Goal: Information Seeking & Learning: Learn about a topic

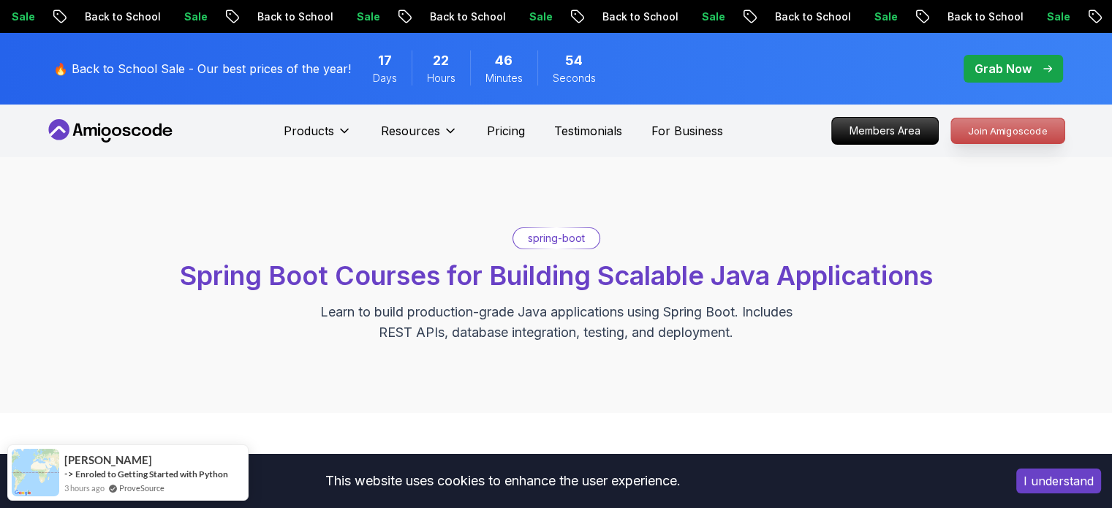
click at [1032, 128] on p "Join Amigoscode" at bounding box center [1007, 130] width 113 height 25
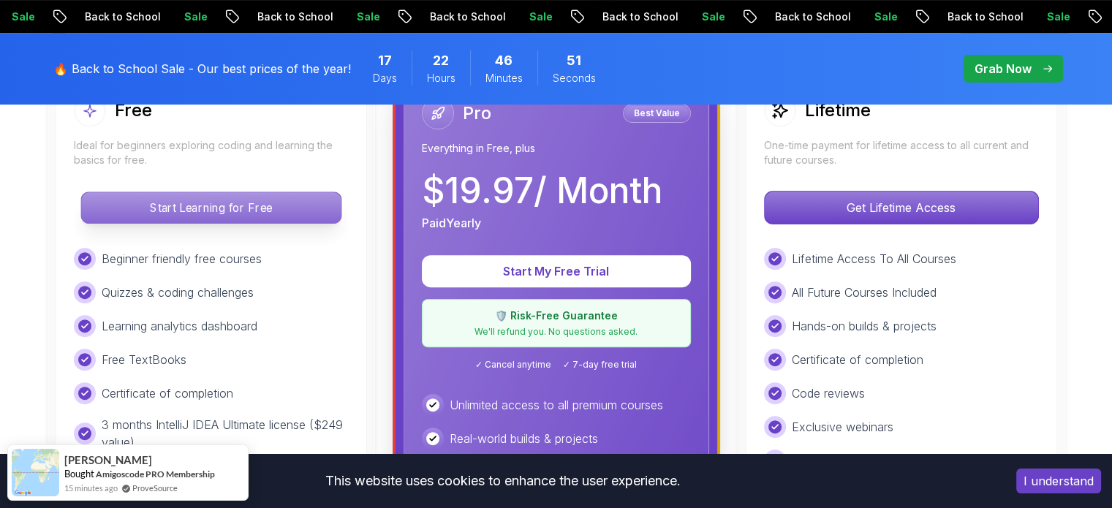
scroll to position [456, 0]
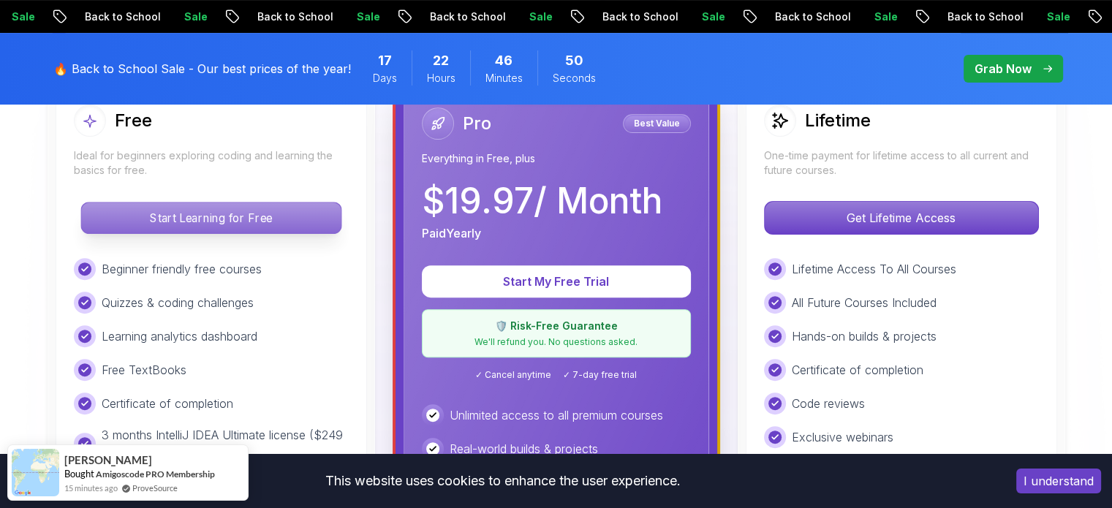
click at [131, 230] on p "Start Learning for Free" at bounding box center [211, 218] width 260 height 31
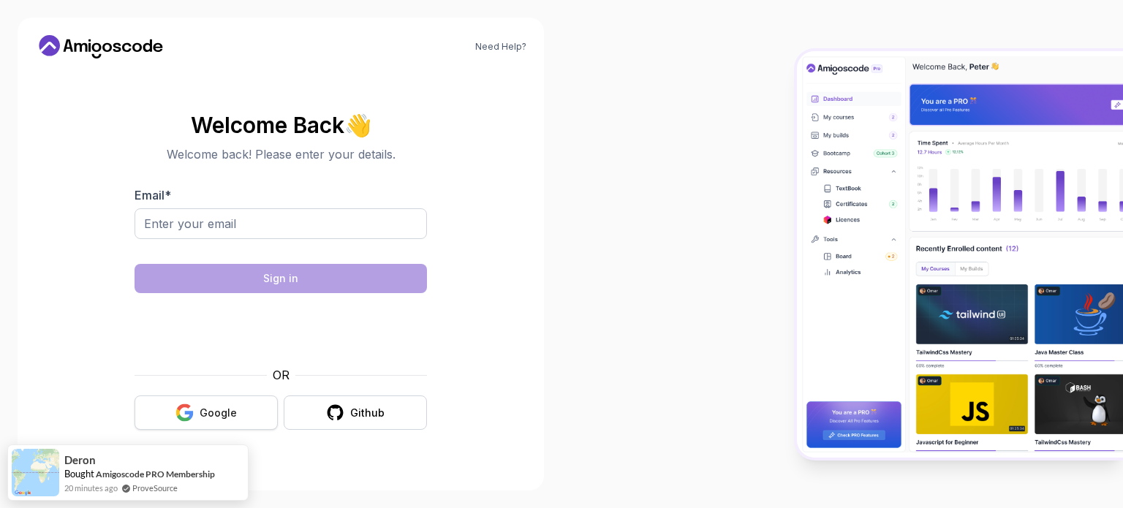
click at [213, 428] on button "Google" at bounding box center [206, 413] width 143 height 34
click at [217, 409] on div "Google" at bounding box center [218, 413] width 37 height 15
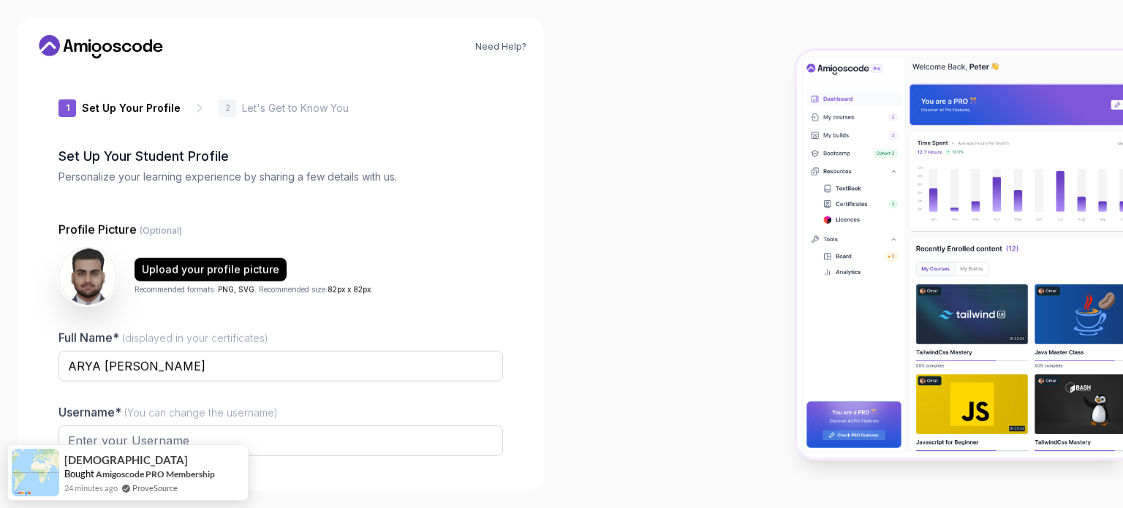
type input "sunnybison0f3b6"
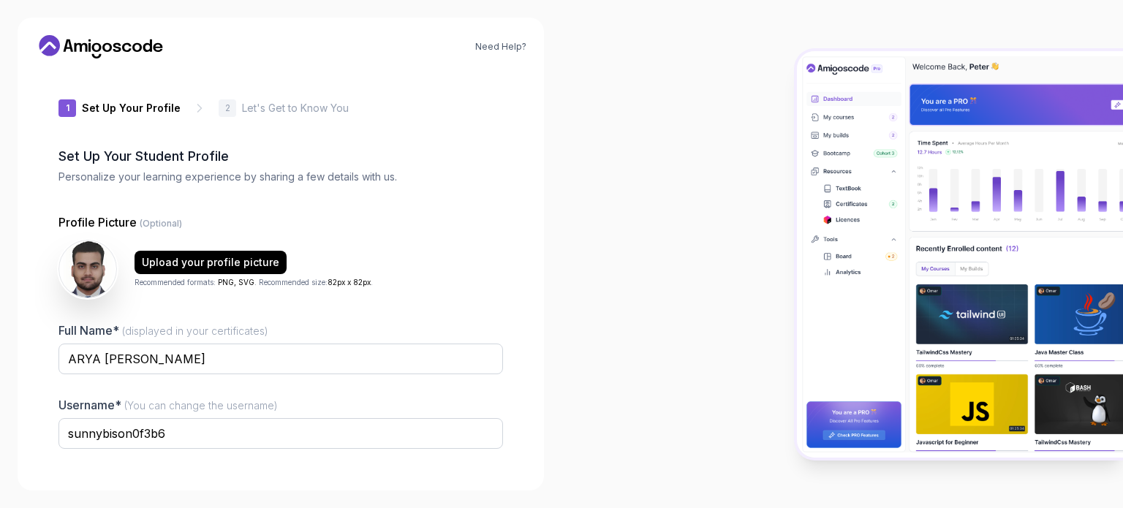
scroll to position [101, 0]
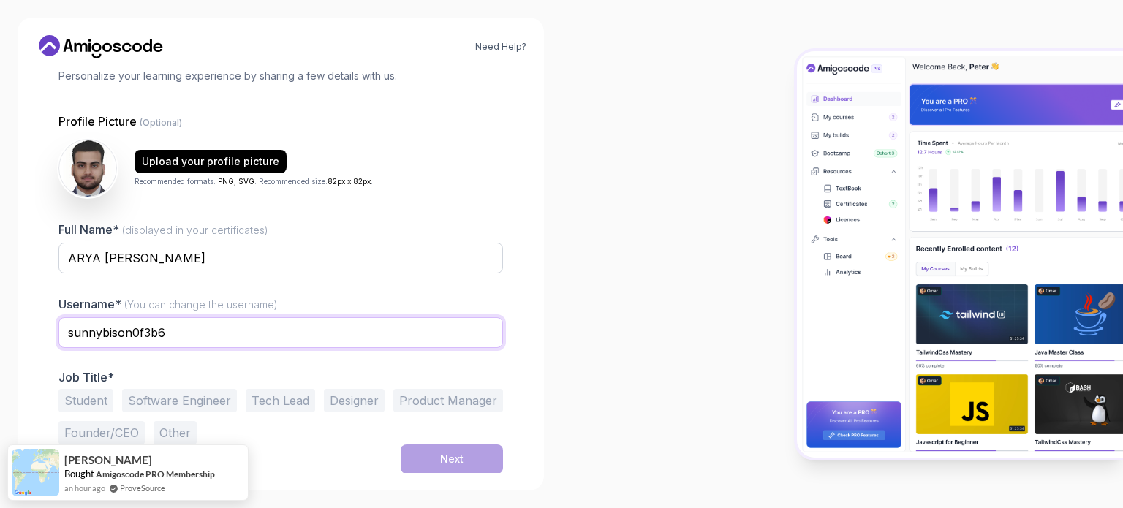
click at [345, 344] on input "sunnybison0f3b6" at bounding box center [280, 332] width 445 height 31
type input "Arya Parolia"
click at [155, 390] on button "Software Engineer" at bounding box center [179, 400] width 115 height 23
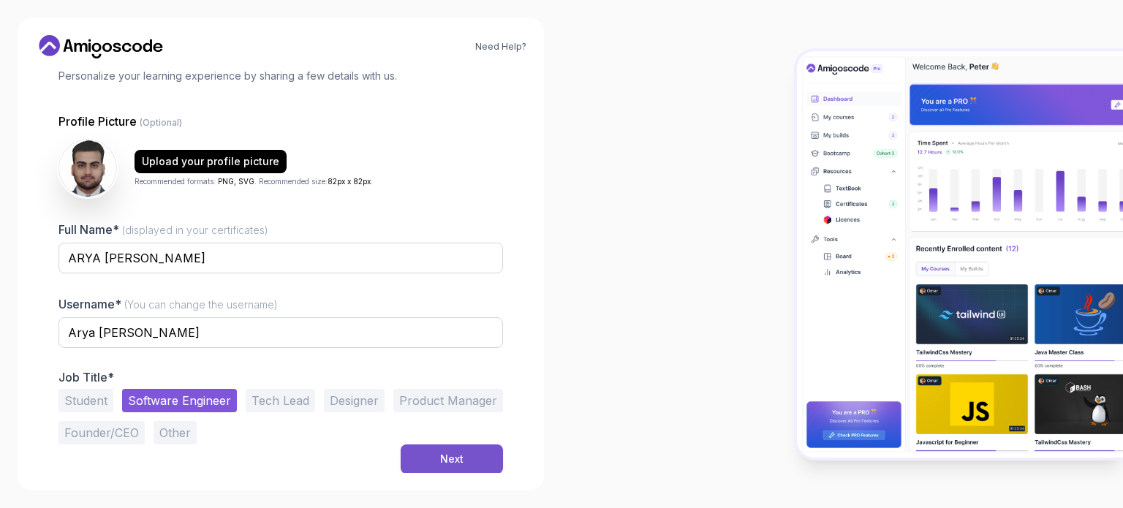
click at [453, 461] on div "Next" at bounding box center [451, 459] width 23 height 15
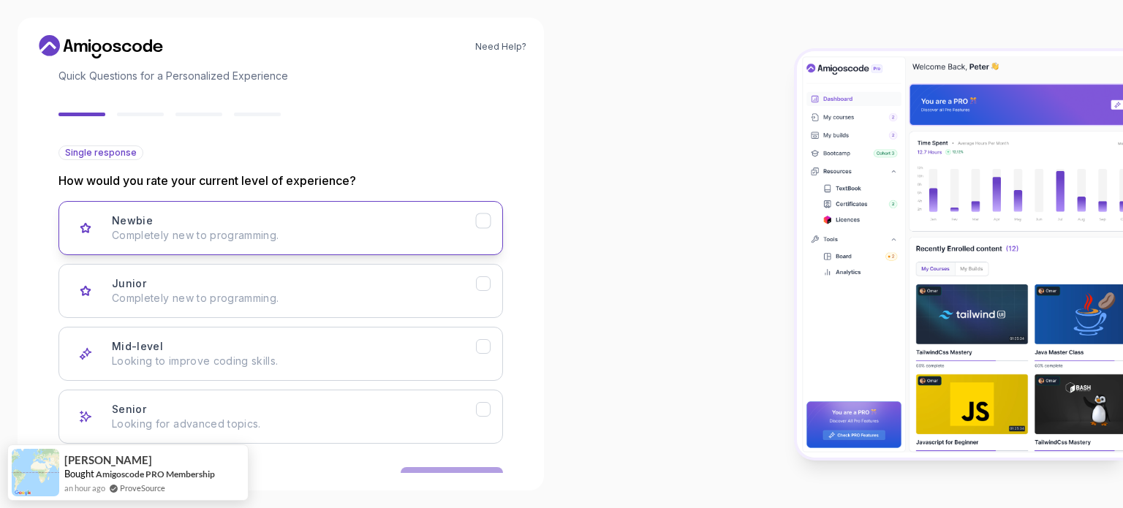
click at [260, 219] on div "Newbie Completely new to programming." at bounding box center [294, 227] width 364 height 29
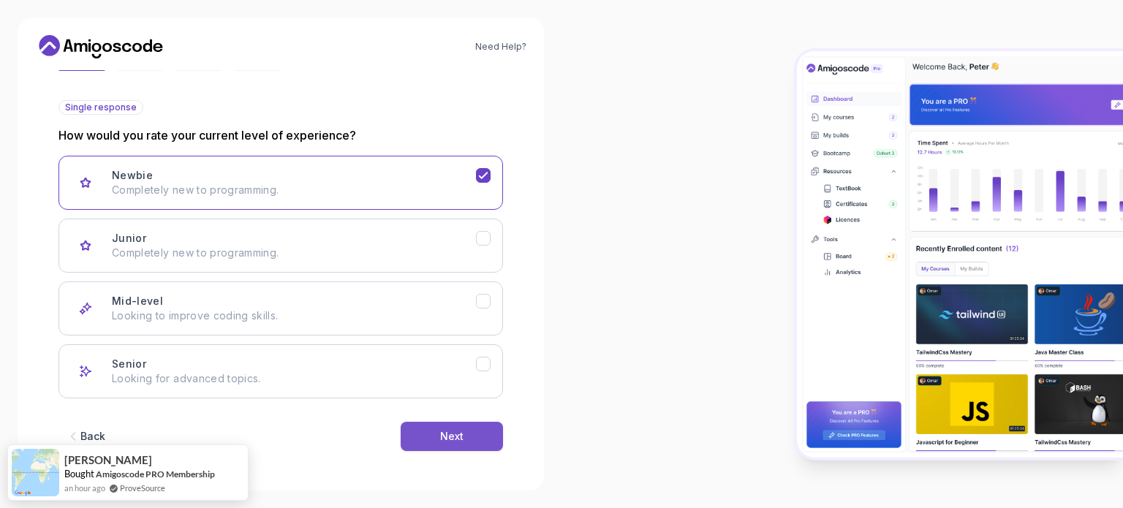
click at [464, 423] on button "Next" at bounding box center [452, 436] width 102 height 29
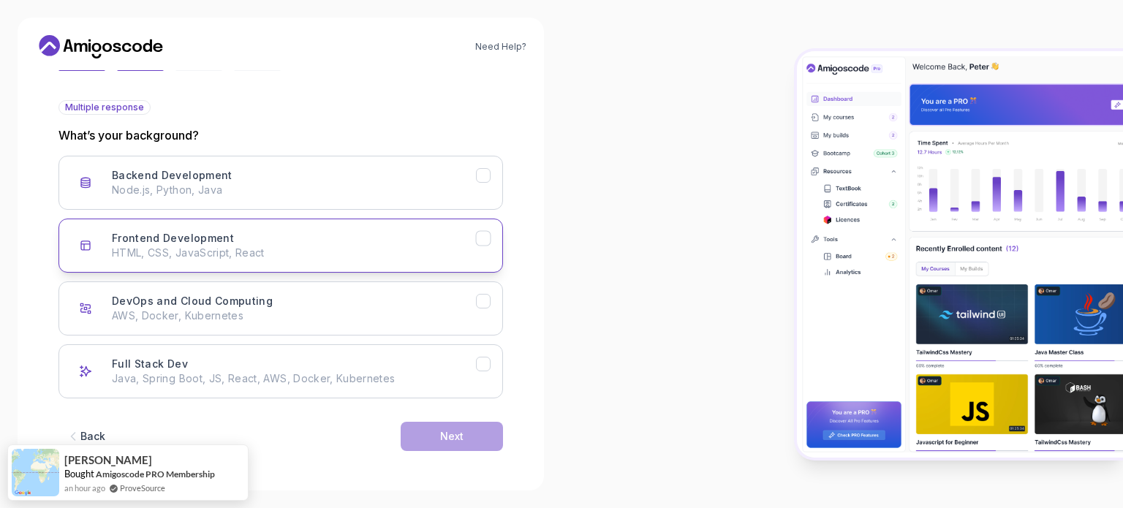
click at [405, 228] on button "Frontend Development HTML, CSS, JavaScript, React" at bounding box center [280, 246] width 445 height 54
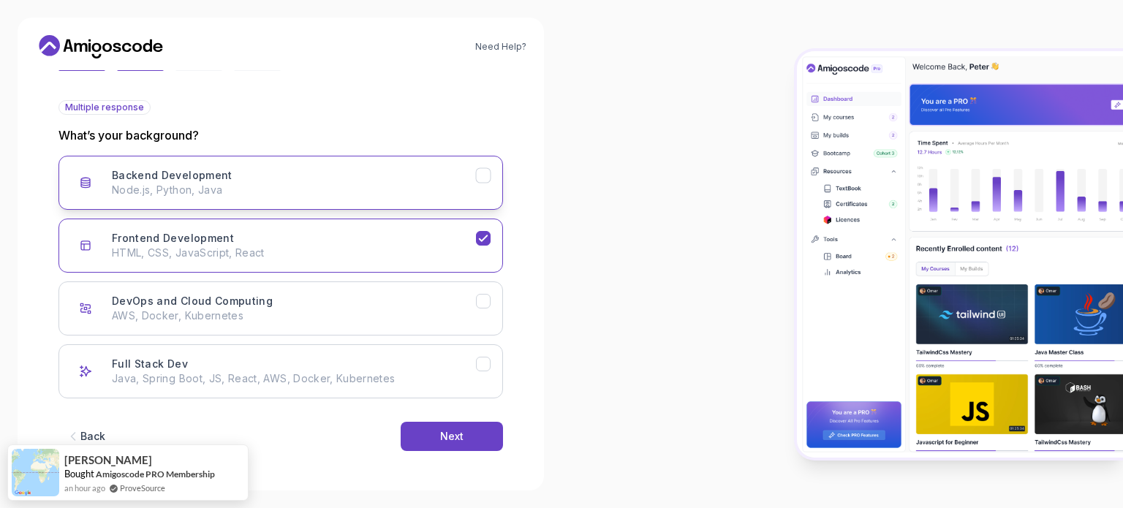
click at [426, 180] on div "Backend Development Node.js, Python, Java" at bounding box center [294, 182] width 364 height 29
click at [464, 431] on button "Next" at bounding box center [452, 436] width 102 height 29
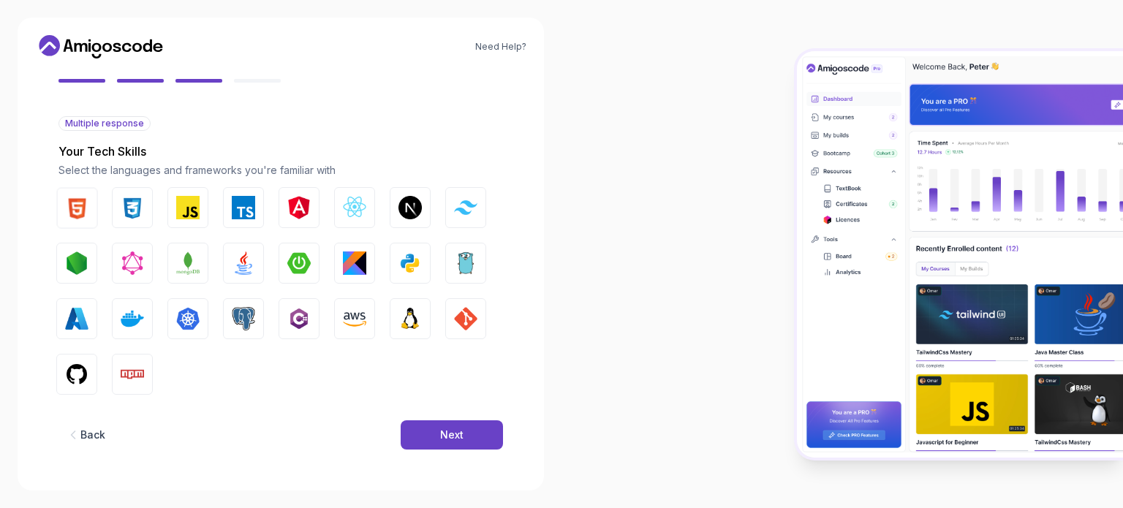
scroll to position [129, 0]
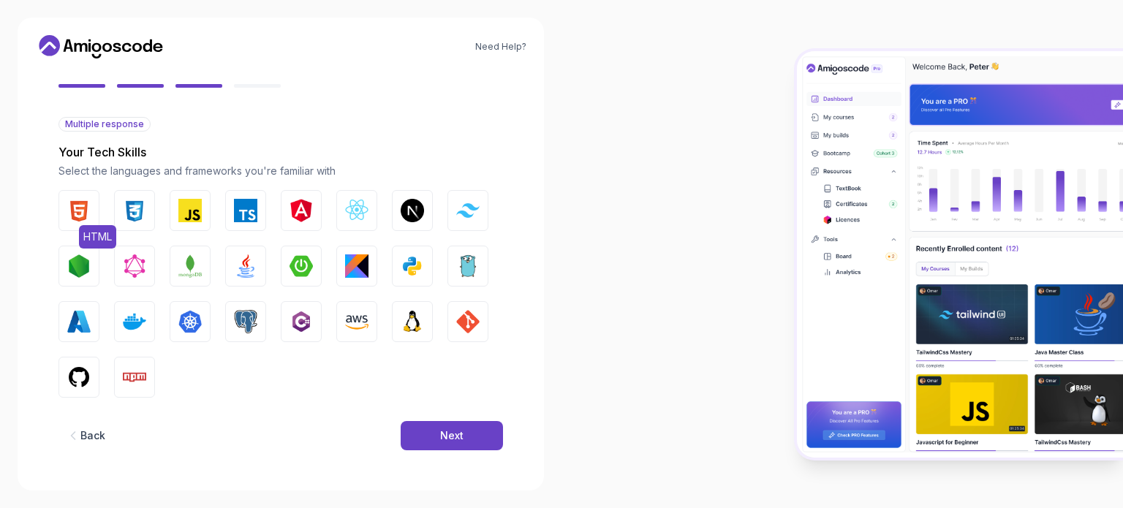
click at [93, 208] on button "HTML" at bounding box center [78, 210] width 41 height 41
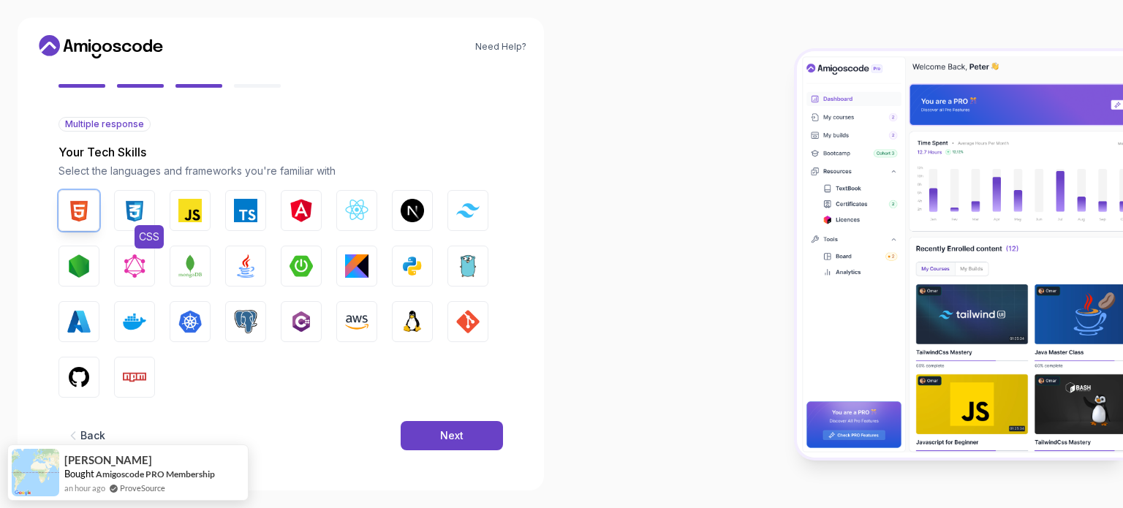
click at [120, 215] on button "CSS" at bounding box center [134, 210] width 41 height 41
click at [167, 213] on div "HTML CSS JavaScript TypeScript Angular React.js Next.js Tailwind CSS Node.js Gr…" at bounding box center [280, 294] width 445 height 208
click at [200, 205] on img "button" at bounding box center [189, 210] width 23 height 23
click at [290, 208] on img "button" at bounding box center [301, 210] width 23 height 23
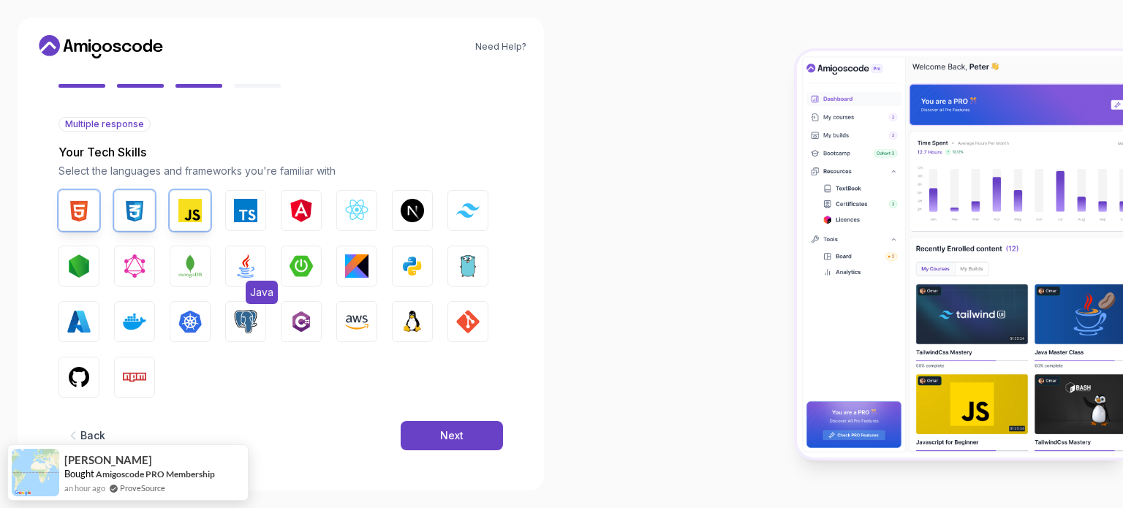
click at [250, 263] on img "button" at bounding box center [245, 265] width 23 height 23
click at [456, 436] on div "Next" at bounding box center [451, 435] width 23 height 15
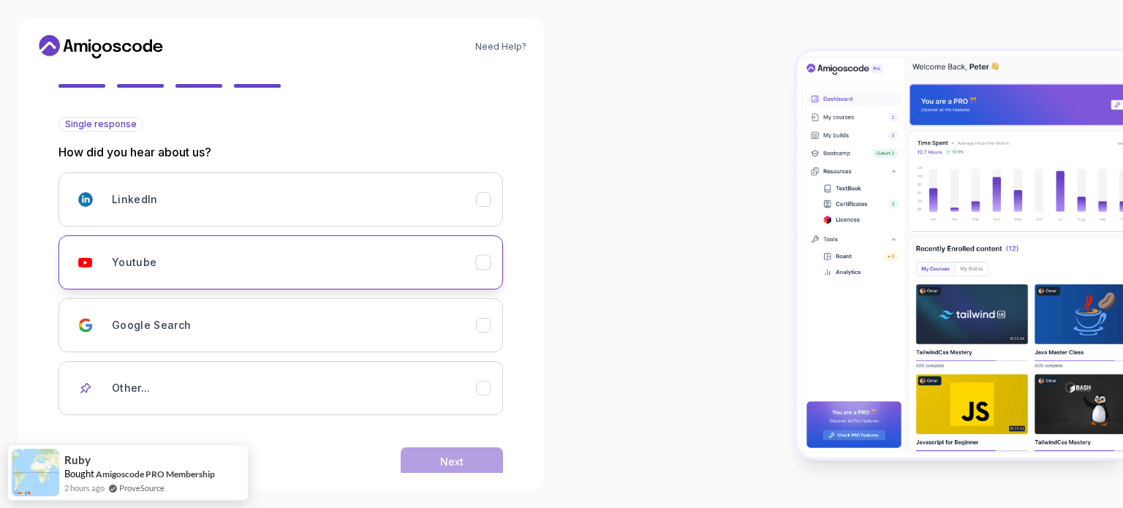
click at [273, 258] on div "Youtube" at bounding box center [294, 262] width 364 height 29
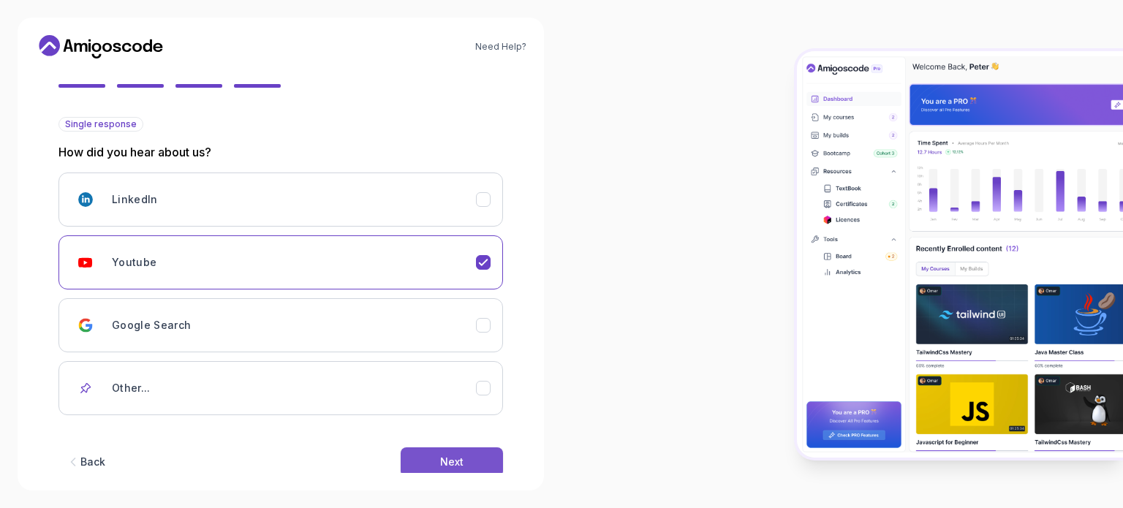
click at [453, 464] on div "Next" at bounding box center [451, 462] width 23 height 15
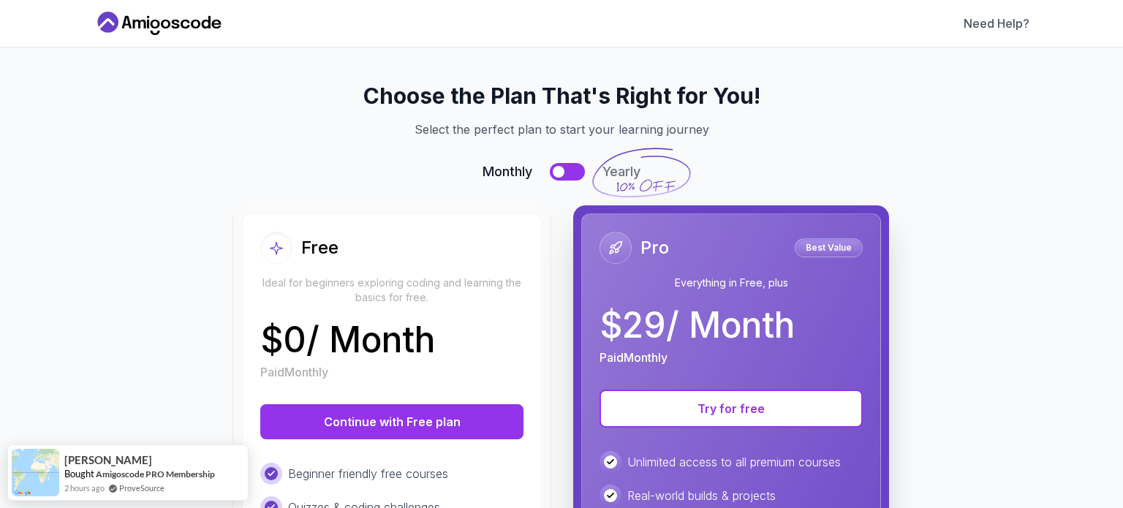
scroll to position [129, 0]
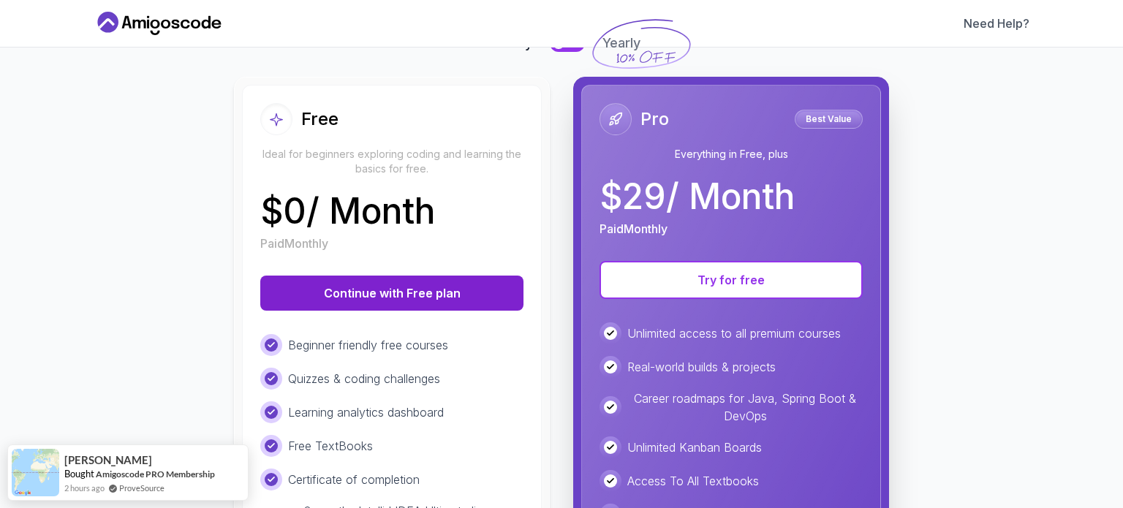
click at [399, 293] on button "Continue with Free plan" at bounding box center [391, 293] width 263 height 35
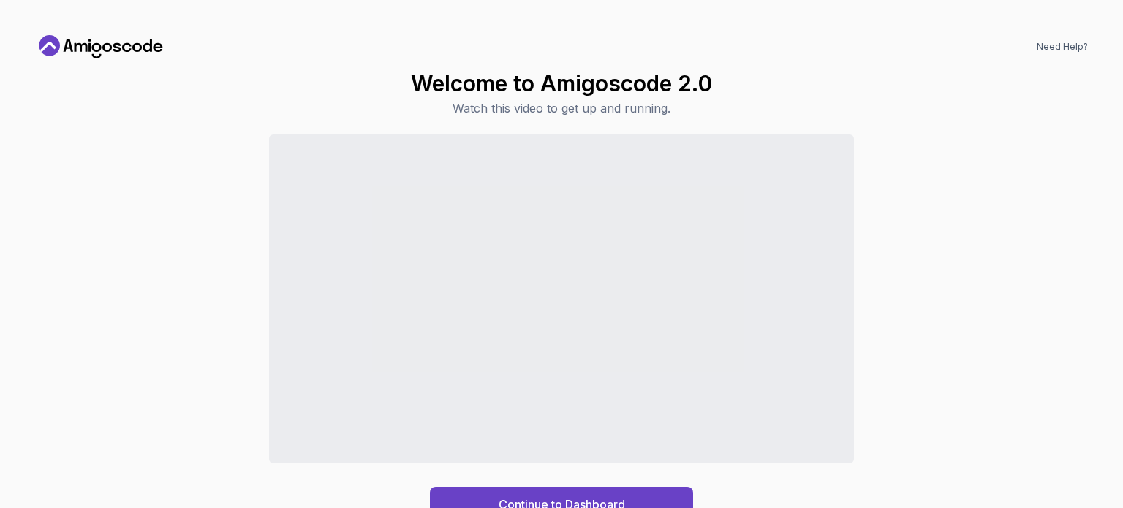
drag, startPoint x: 1003, startPoint y: 246, endPoint x: 1070, endPoint y: 275, distance: 73.1
click at [1070, 275] on div "Continue to Dashboard" at bounding box center [561, 328] width 1053 height 387
click at [545, 489] on button "Continue to Dashboard" at bounding box center [561, 504] width 263 height 35
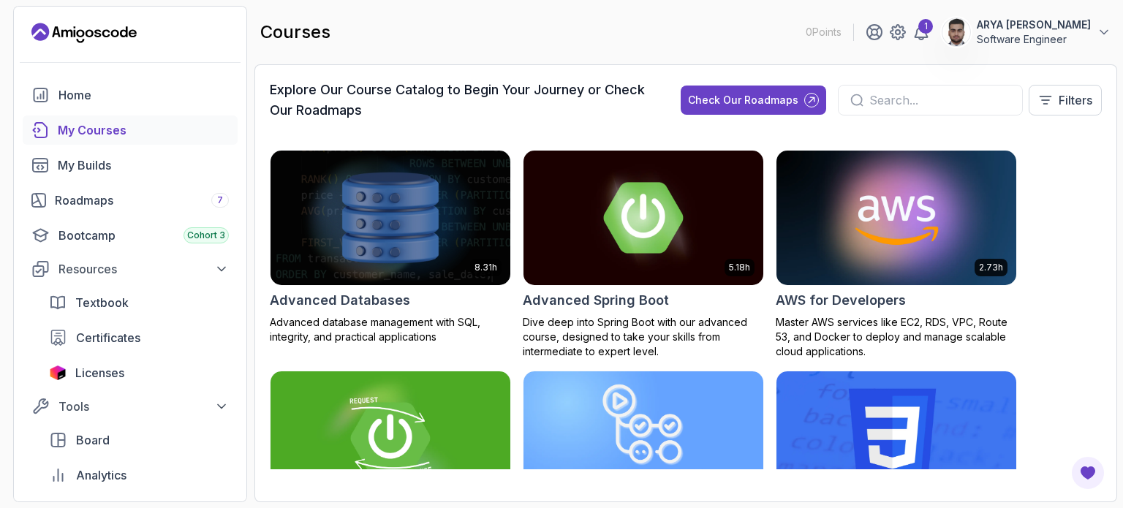
click at [545, 489] on div "Explore Our Course Catalog to Begin Your Journey or Check Our Roadmaps Check Ou…" at bounding box center [685, 283] width 863 height 438
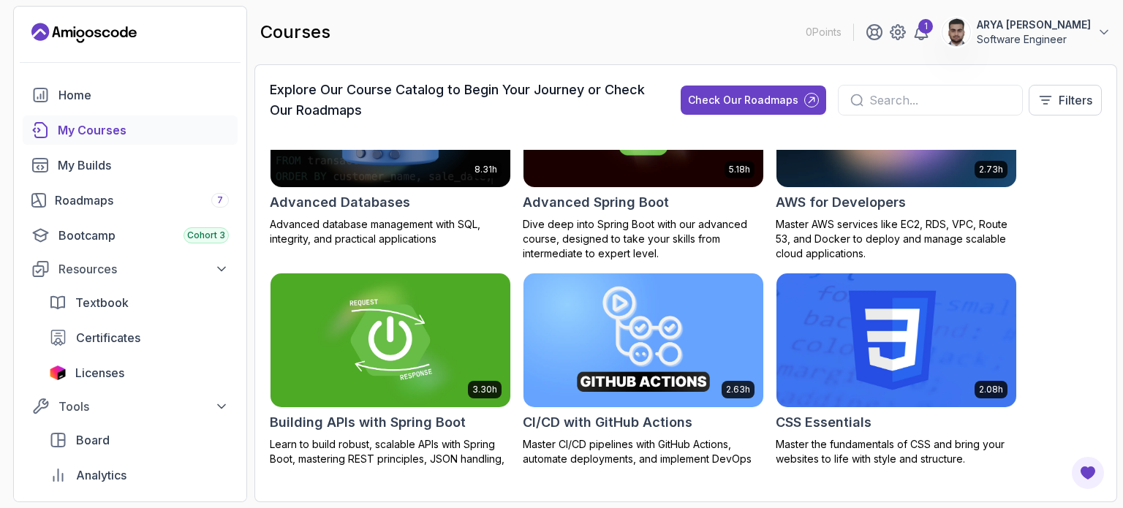
scroll to position [116, 0]
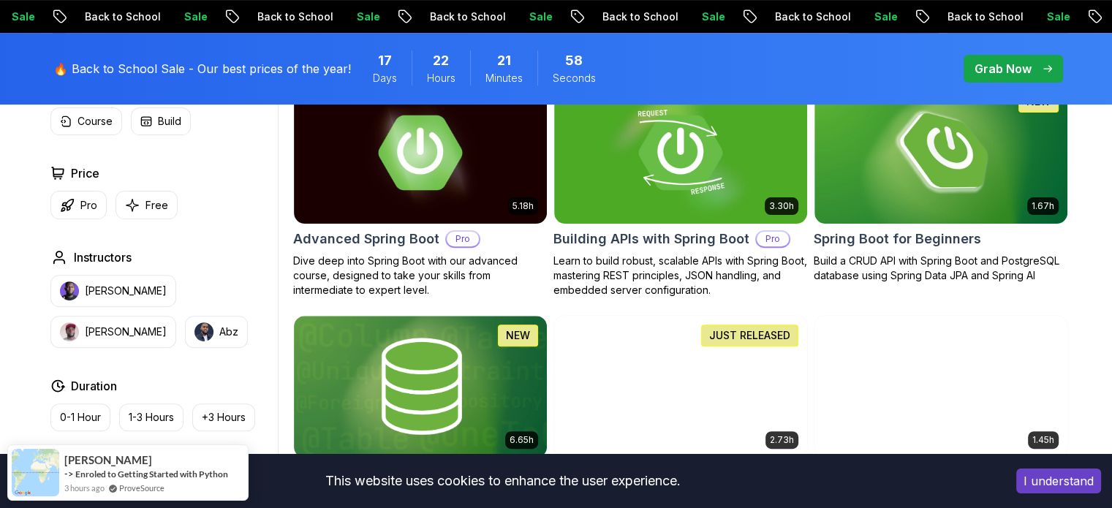
scroll to position [461, 0]
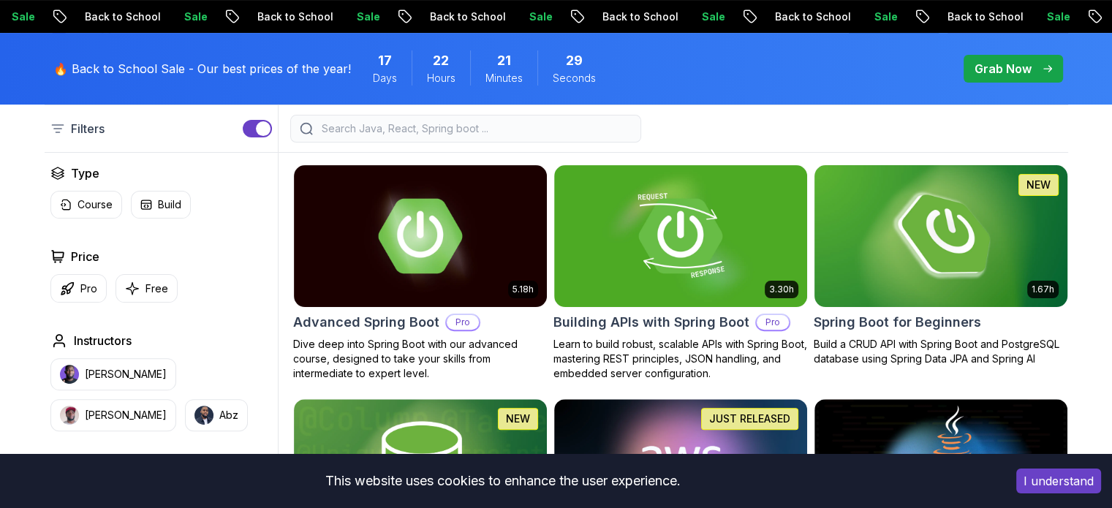
scroll to position [377, 0]
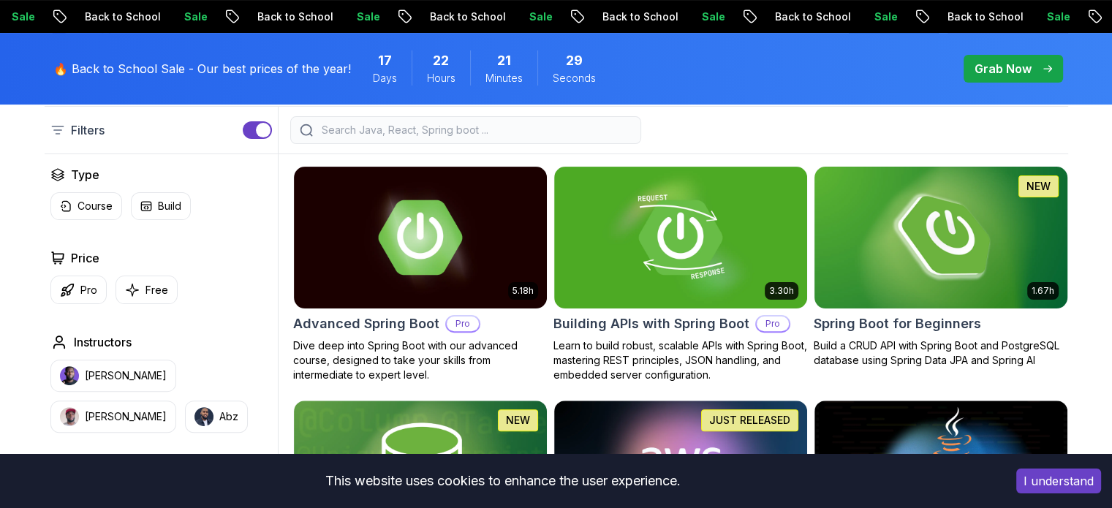
click at [930, 219] on img at bounding box center [940, 237] width 265 height 148
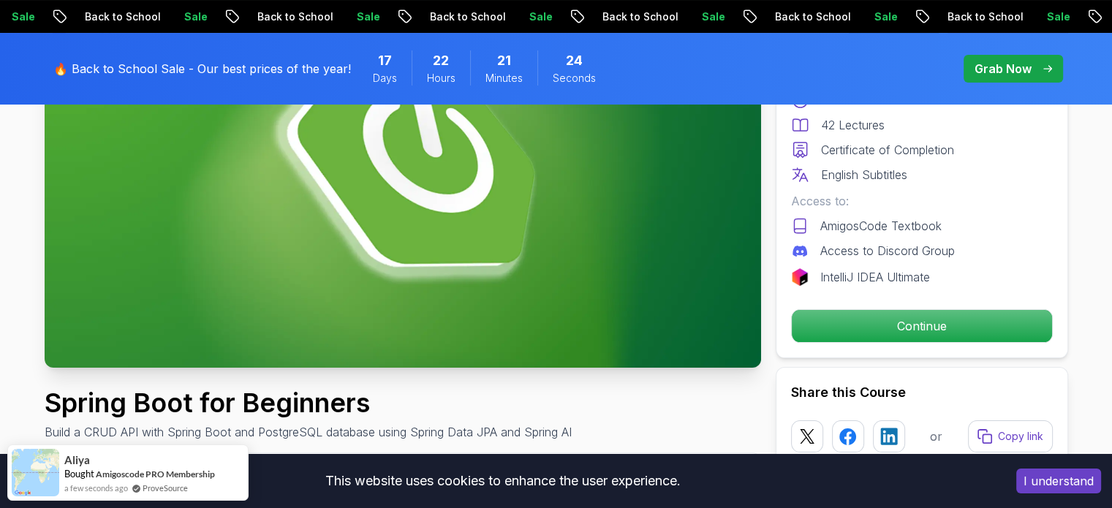
scroll to position [279, 0]
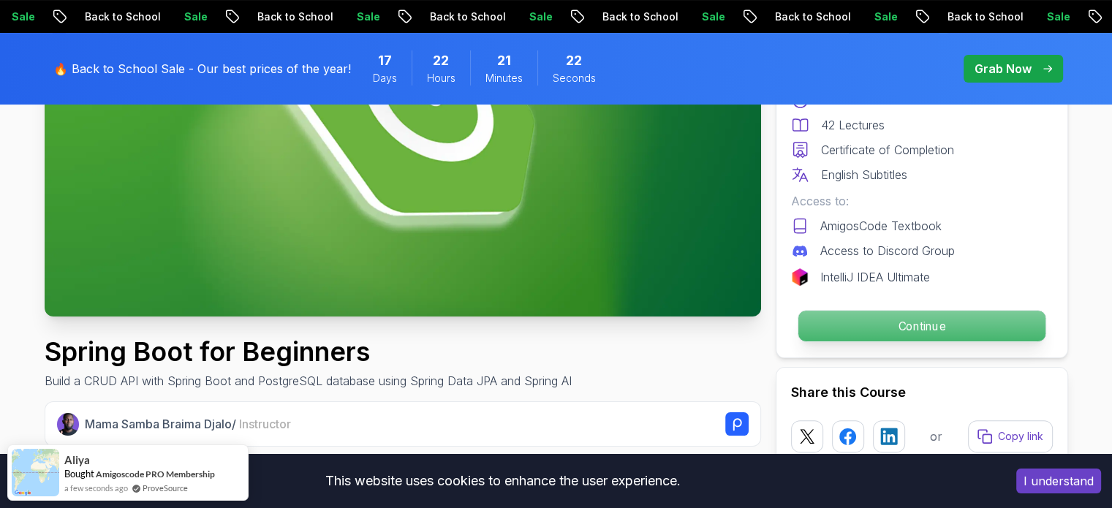
click at [918, 319] on p "Continue" at bounding box center [921, 326] width 247 height 31
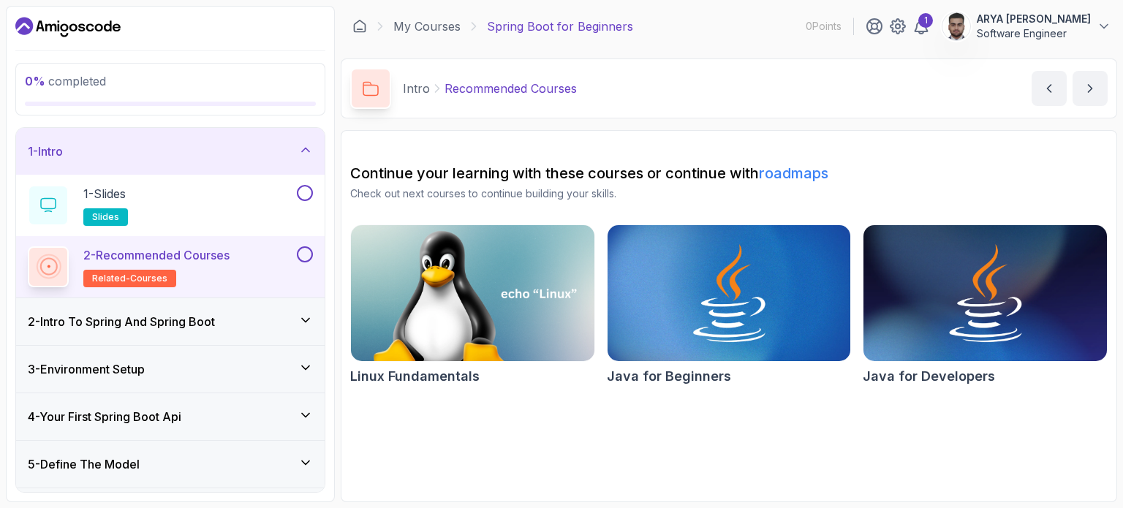
click at [110, 362] on h3 "3 - Environment Setup" at bounding box center [86, 369] width 117 height 18
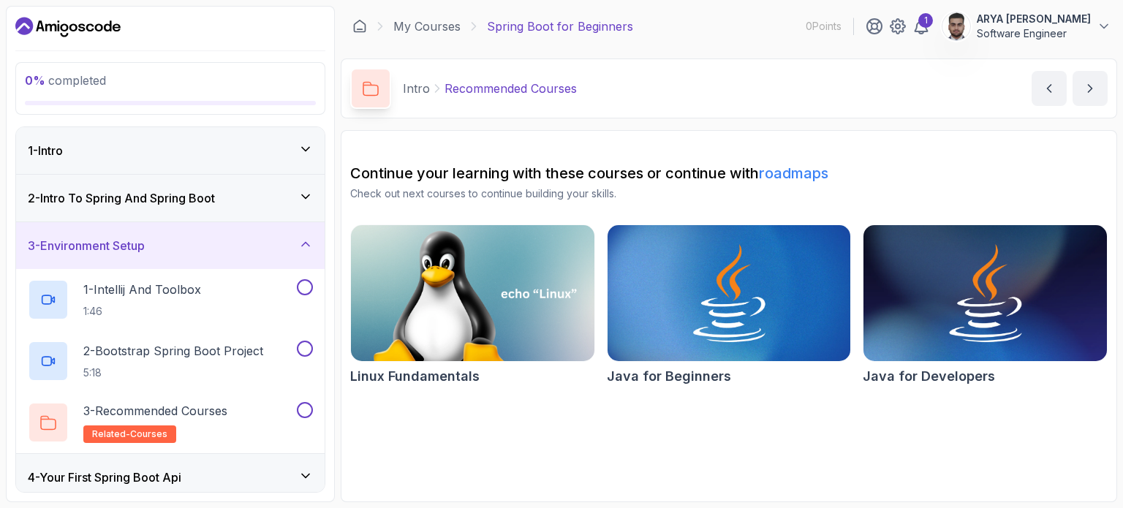
click at [502, 426] on section "Continue your learning with these courses or continue with roadmaps Check out n…" at bounding box center [729, 316] width 776 height 372
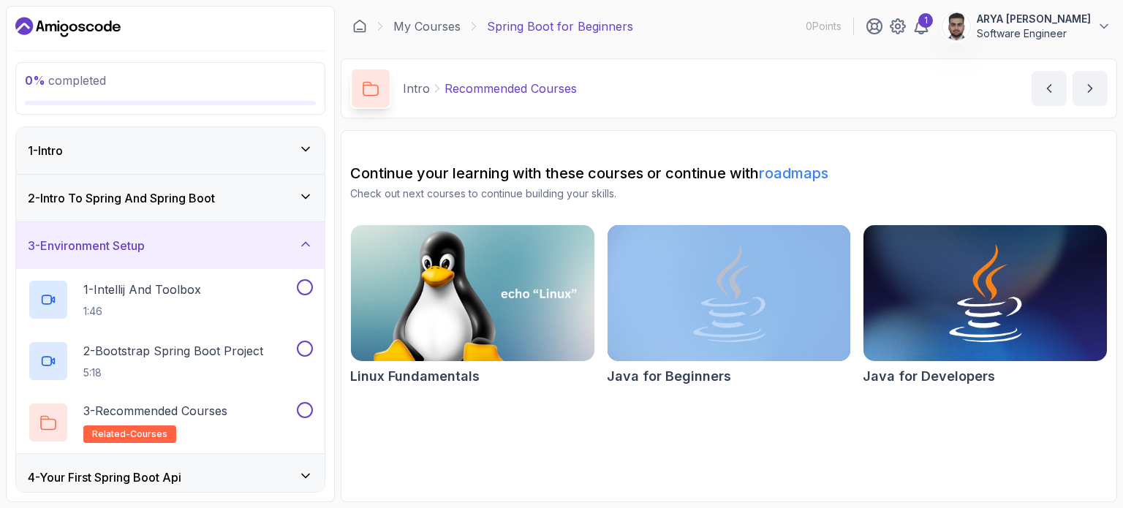
click at [502, 426] on section "Continue your learning with these courses or continue with roadmaps Check out n…" at bounding box center [729, 316] width 776 height 372
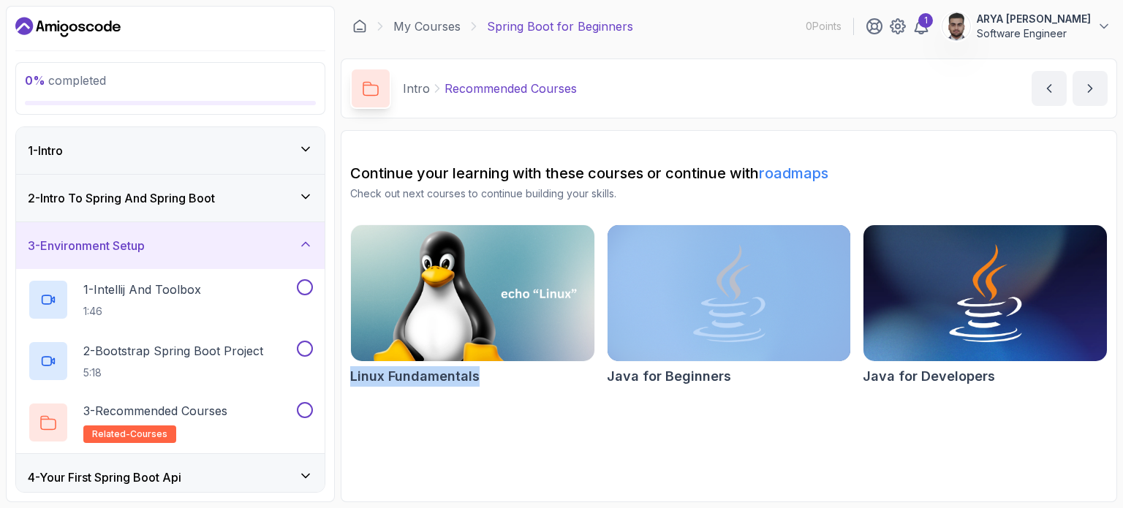
click at [502, 426] on section "Continue your learning with these courses or continue with roadmaps Check out n…" at bounding box center [729, 316] width 776 height 372
